Goal: Task Accomplishment & Management: Manage account settings

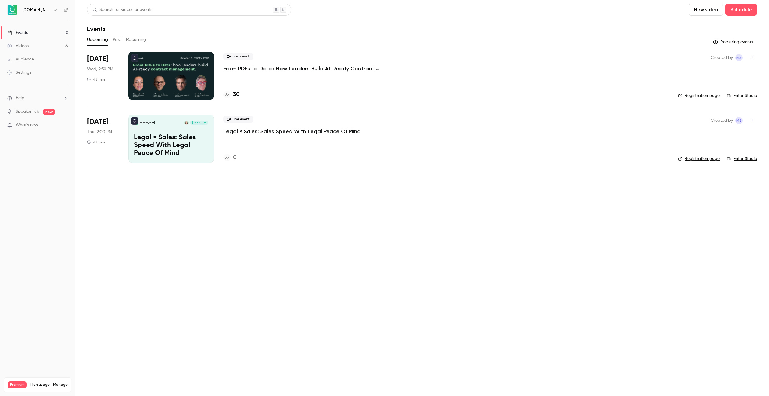
click at [301, 69] on p "From PDFs to Data: How Leaders Build AI-Ready Contract Management." at bounding box center [313, 68] width 180 height 7
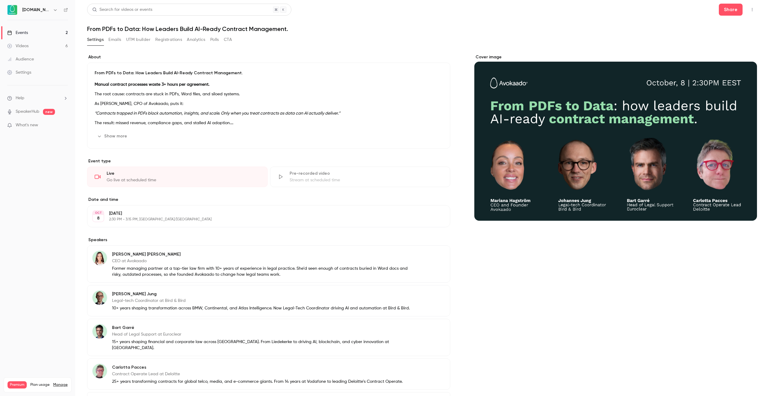
click at [175, 42] on button "Registrations" at bounding box center [168, 40] width 27 height 10
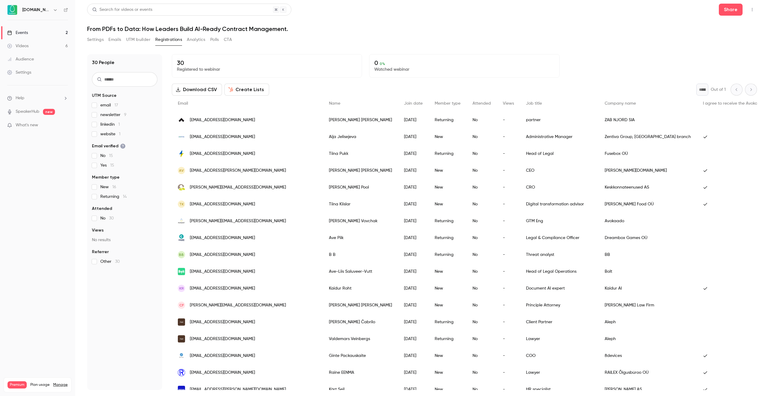
click at [245, 43] on div "Settings Emails UTM builder Registrations Analytics Polls CTA" at bounding box center [422, 41] width 670 height 12
